Goal: Navigation & Orientation: Find specific page/section

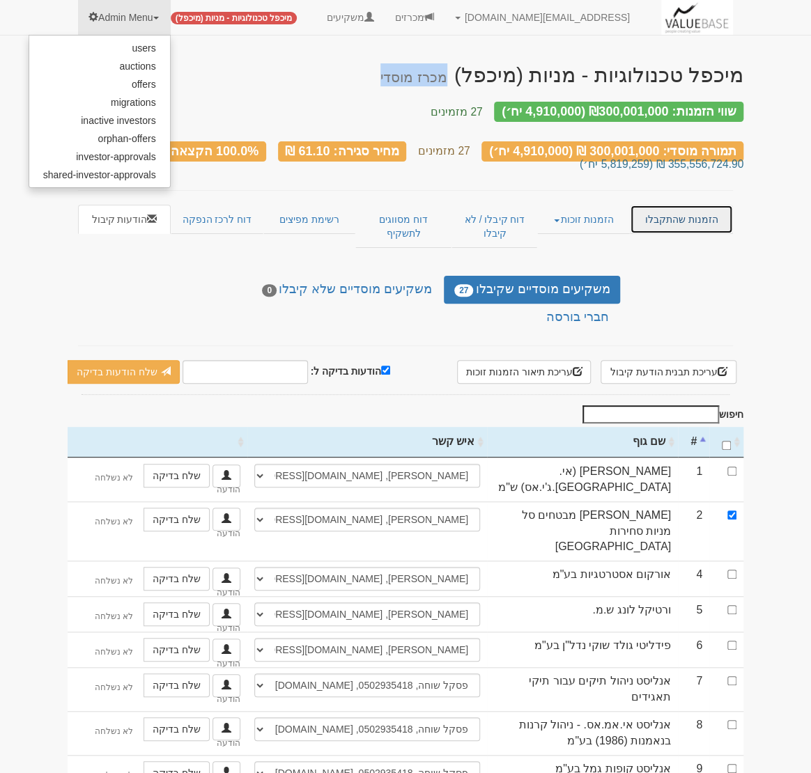
click at [649, 205] on link "הזמנות שהתקבלו" at bounding box center [681, 219] width 103 height 29
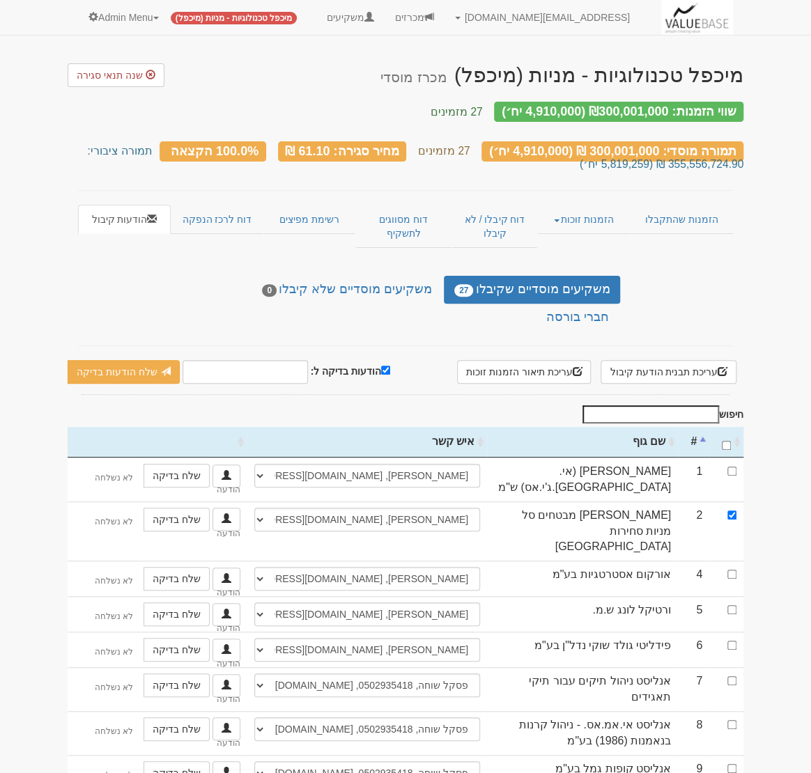
click at [722, 287] on div "משקיעים מוסדיים שקיבלו 27 משקיעים מוסדיים שלא קיבלו 0 חברי בורסה" at bounding box center [406, 304] width 676 height 56
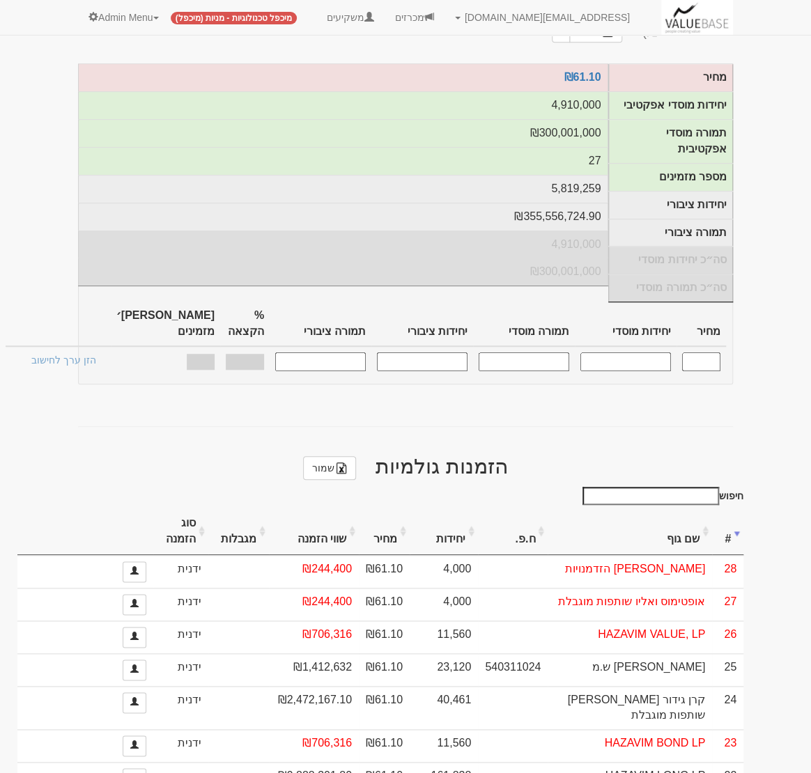
scroll to position [359, 0]
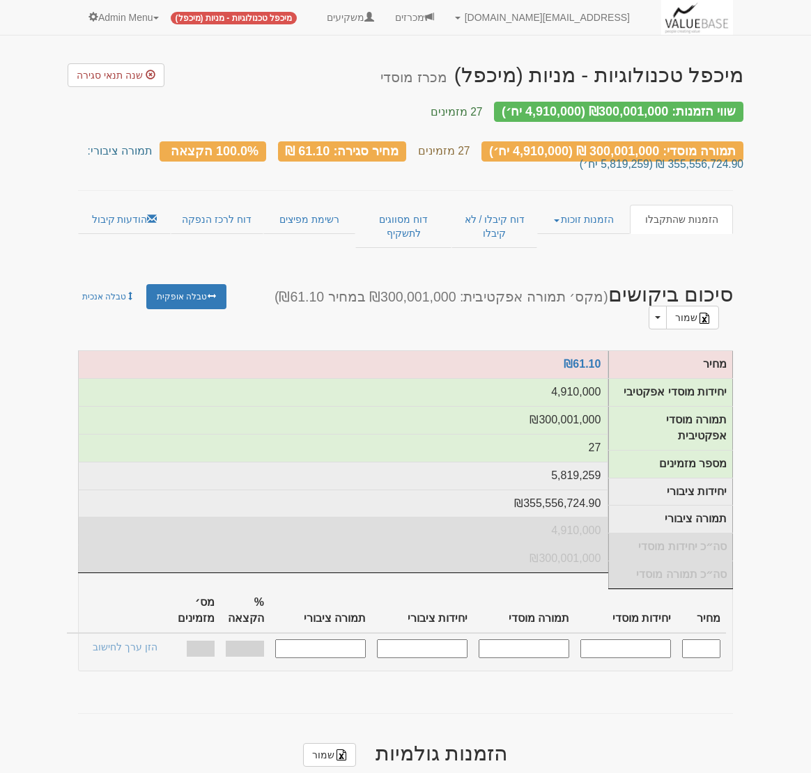
scroll to position [352, 0]
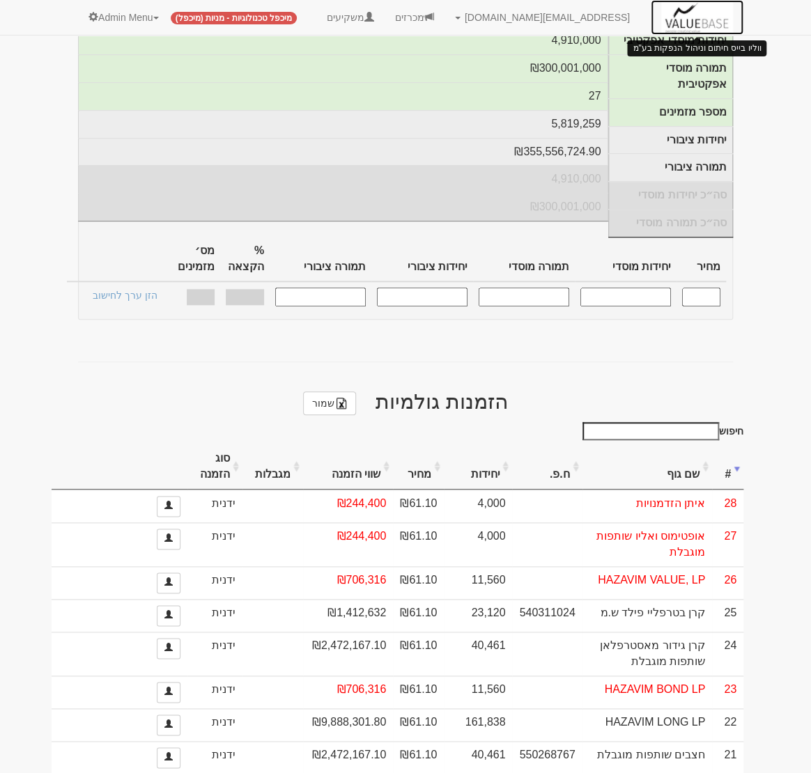
click at [695, 23] on img at bounding box center [697, 17] width 72 height 35
